Goal: Task Accomplishment & Management: Manage account settings

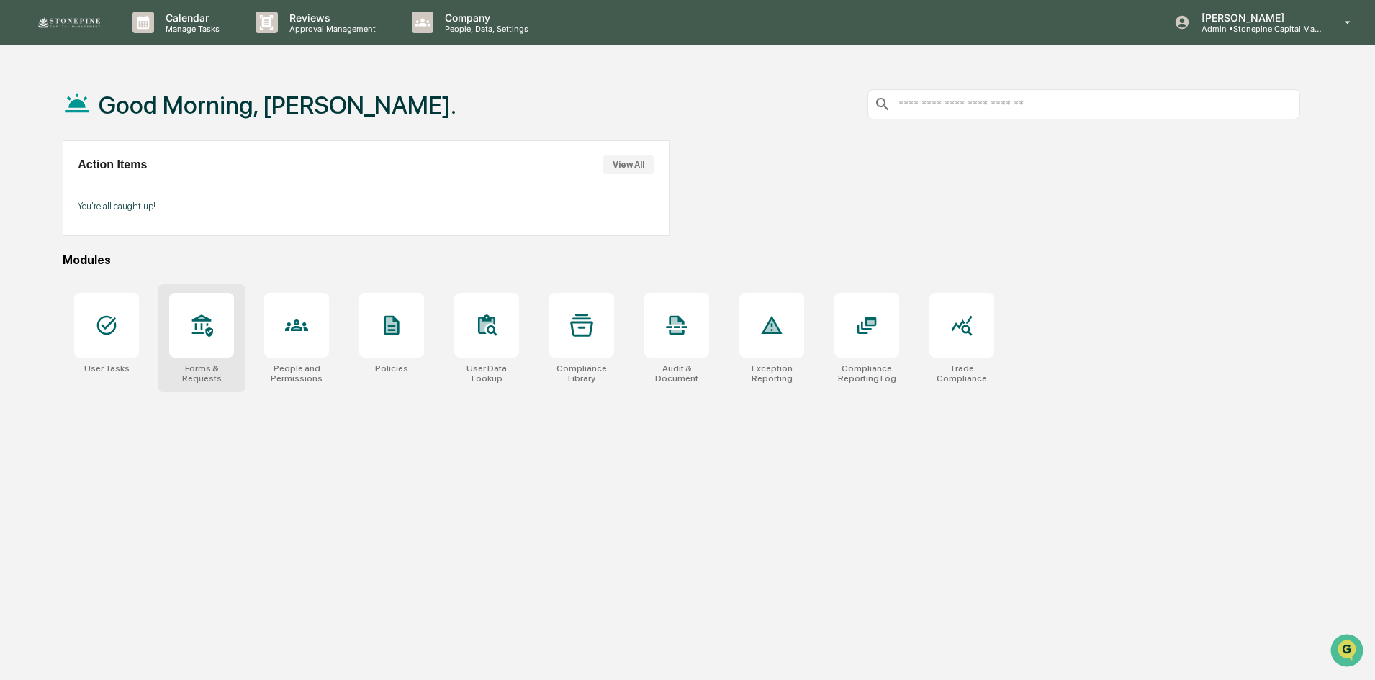
click at [224, 327] on div at bounding box center [201, 325] width 65 height 65
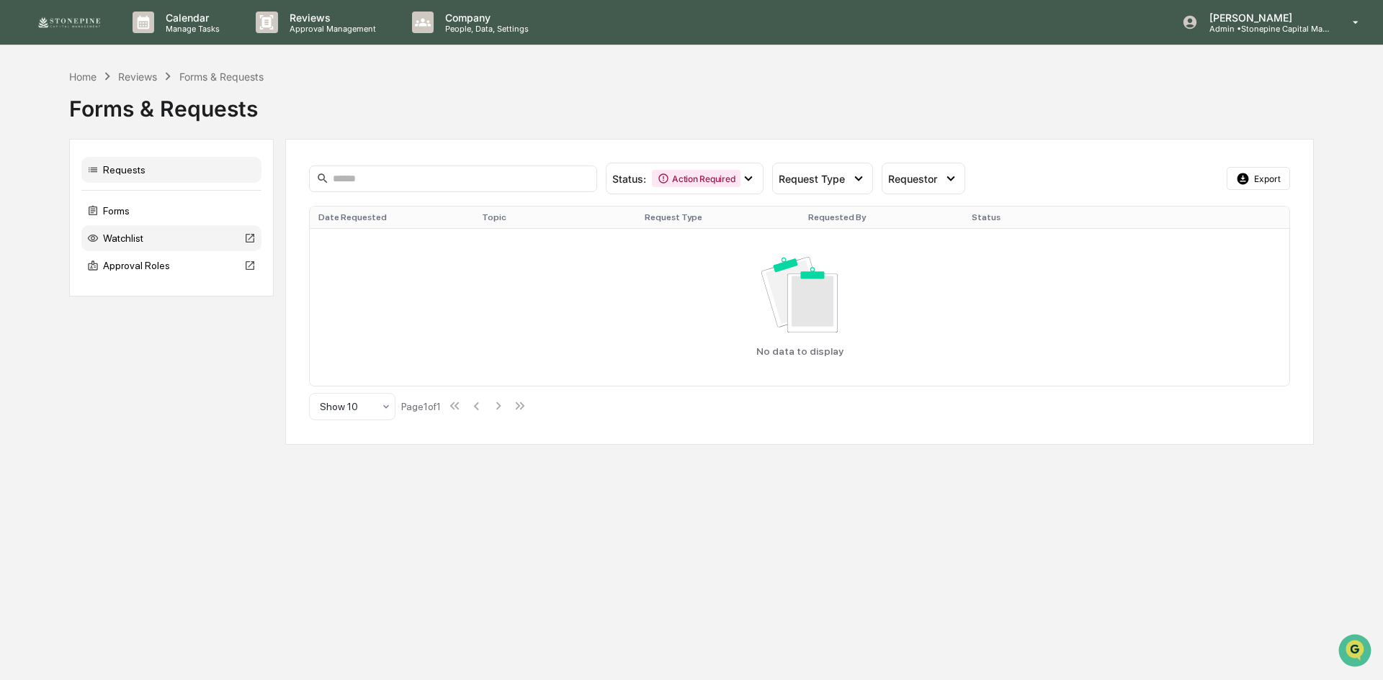
click at [156, 240] on div "Watchlist" at bounding box center [171, 238] width 180 height 26
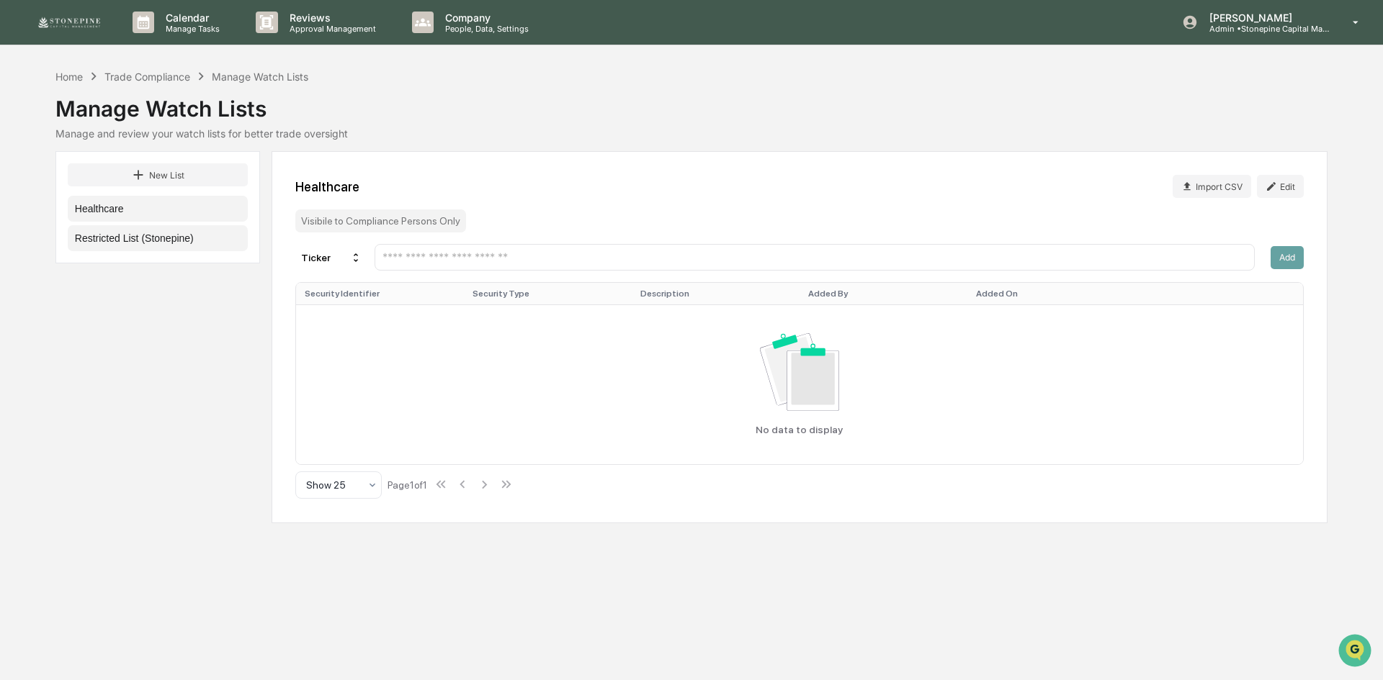
click at [189, 234] on button "Restricted List (Stonepine)" at bounding box center [158, 238] width 180 height 26
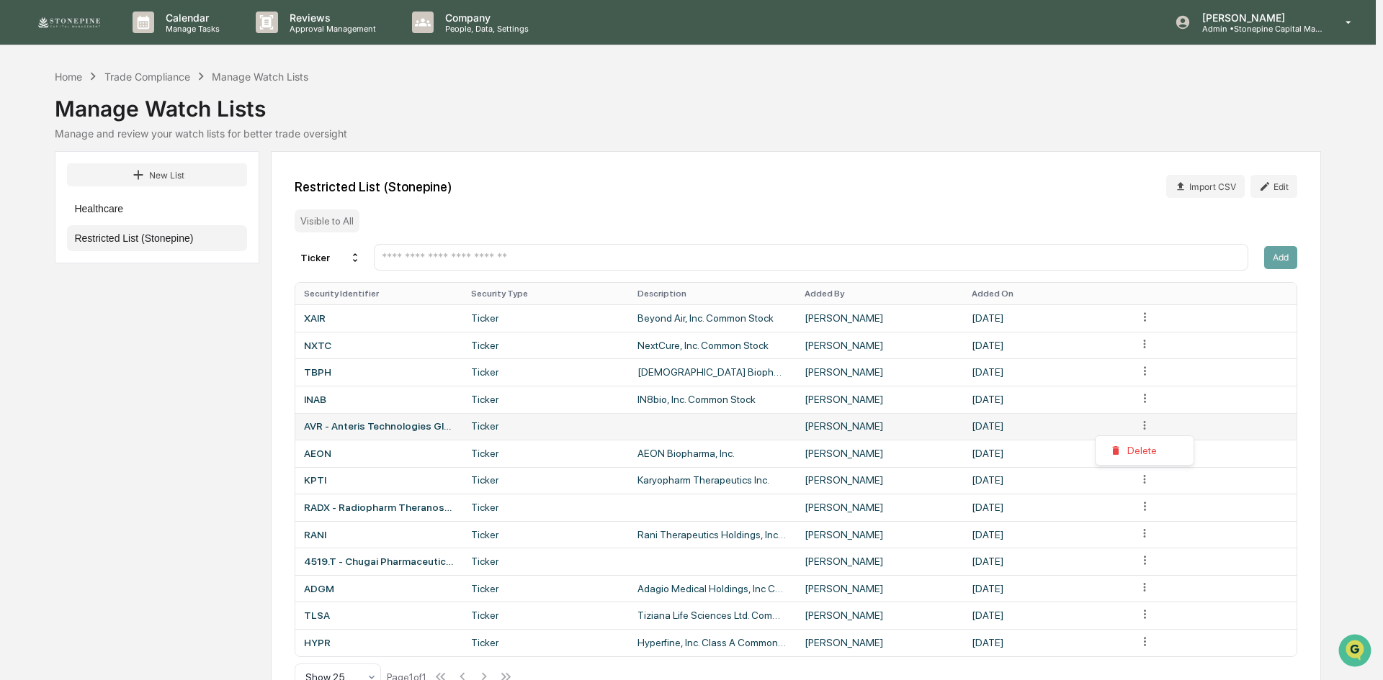
click at [1138, 426] on html "Calendar Manage Tasks Reviews Approval Management Company People, Data, Setting…" at bounding box center [691, 340] width 1383 height 680
click at [1129, 446] on div "Delete" at bounding box center [1144, 450] width 92 height 23
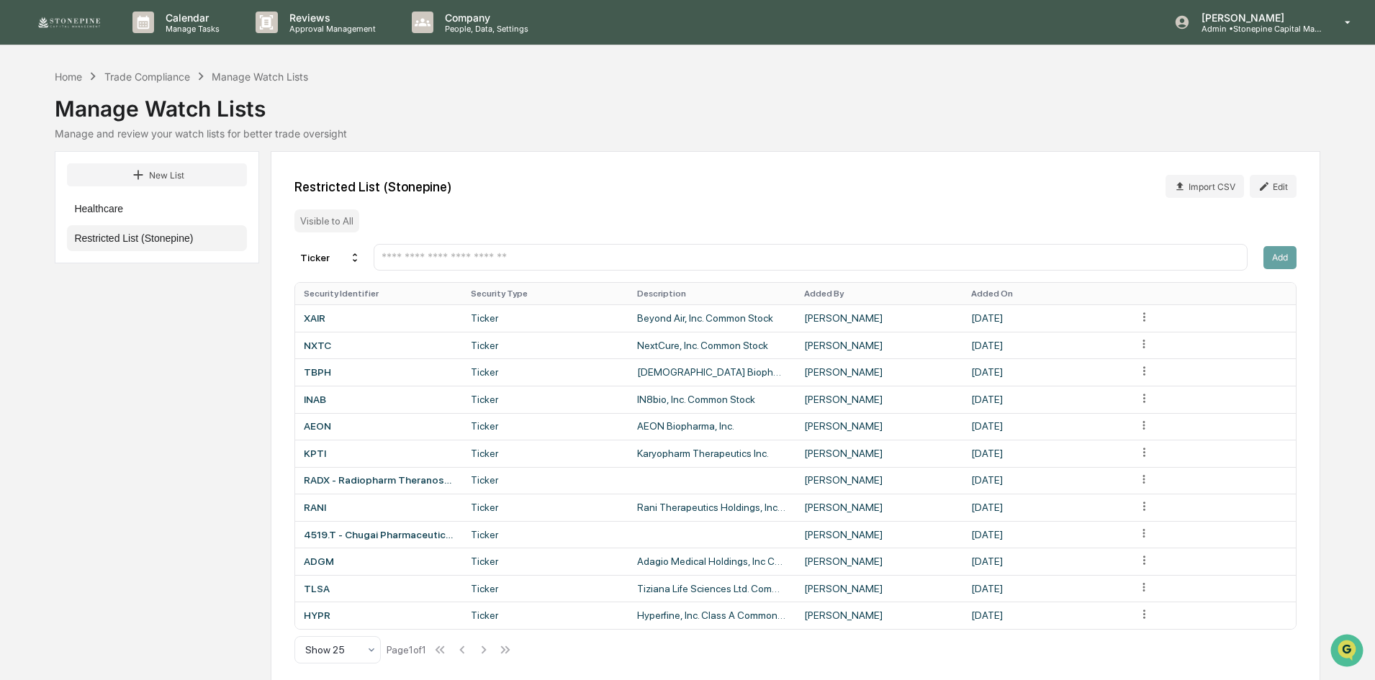
click at [469, 255] on input "text" at bounding box center [810, 258] width 861 height 14
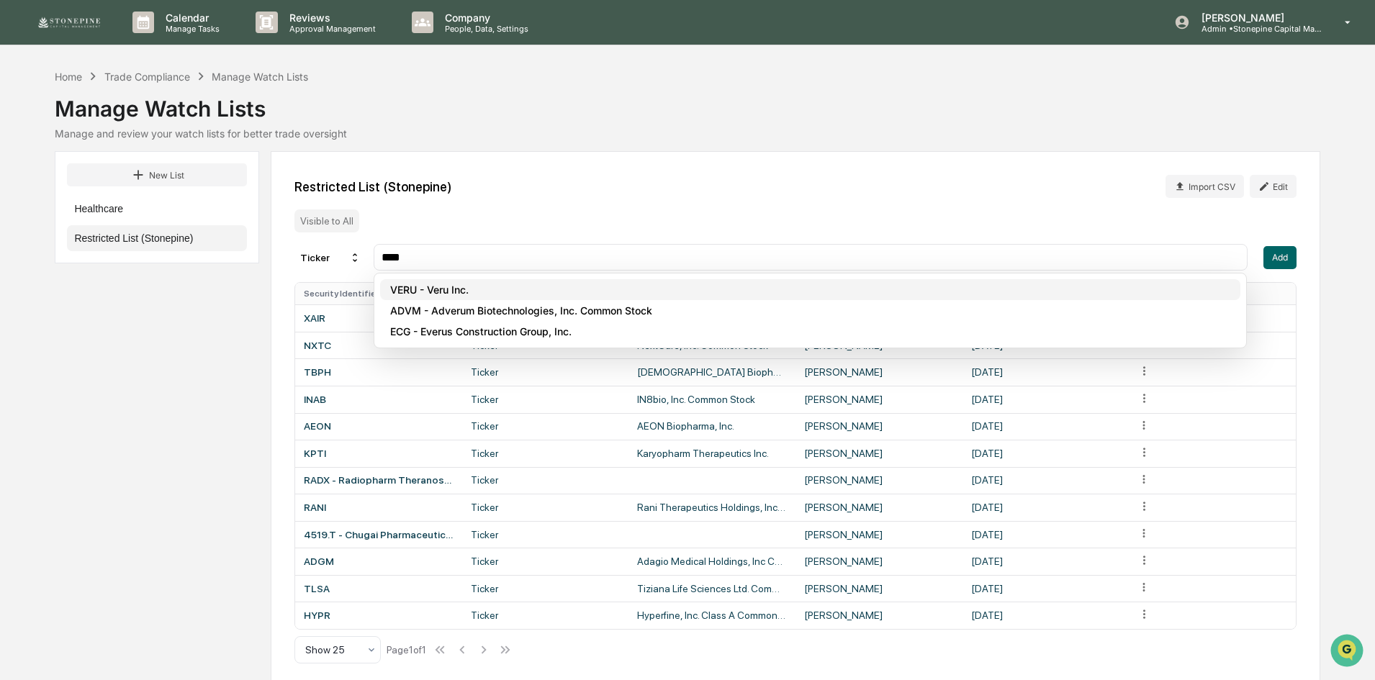
type input "****"
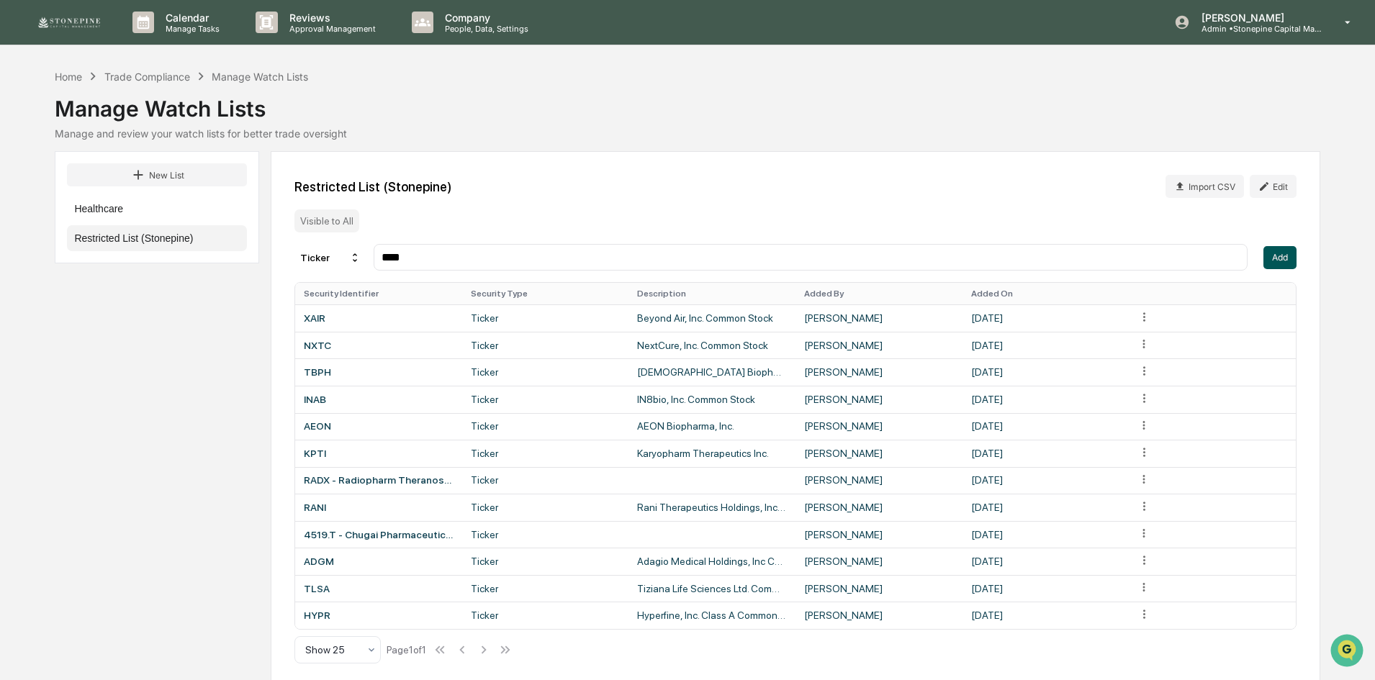
click at [1265, 253] on button "Add" at bounding box center [1280, 257] width 33 height 23
